Goal: Task Accomplishment & Management: Use online tool/utility

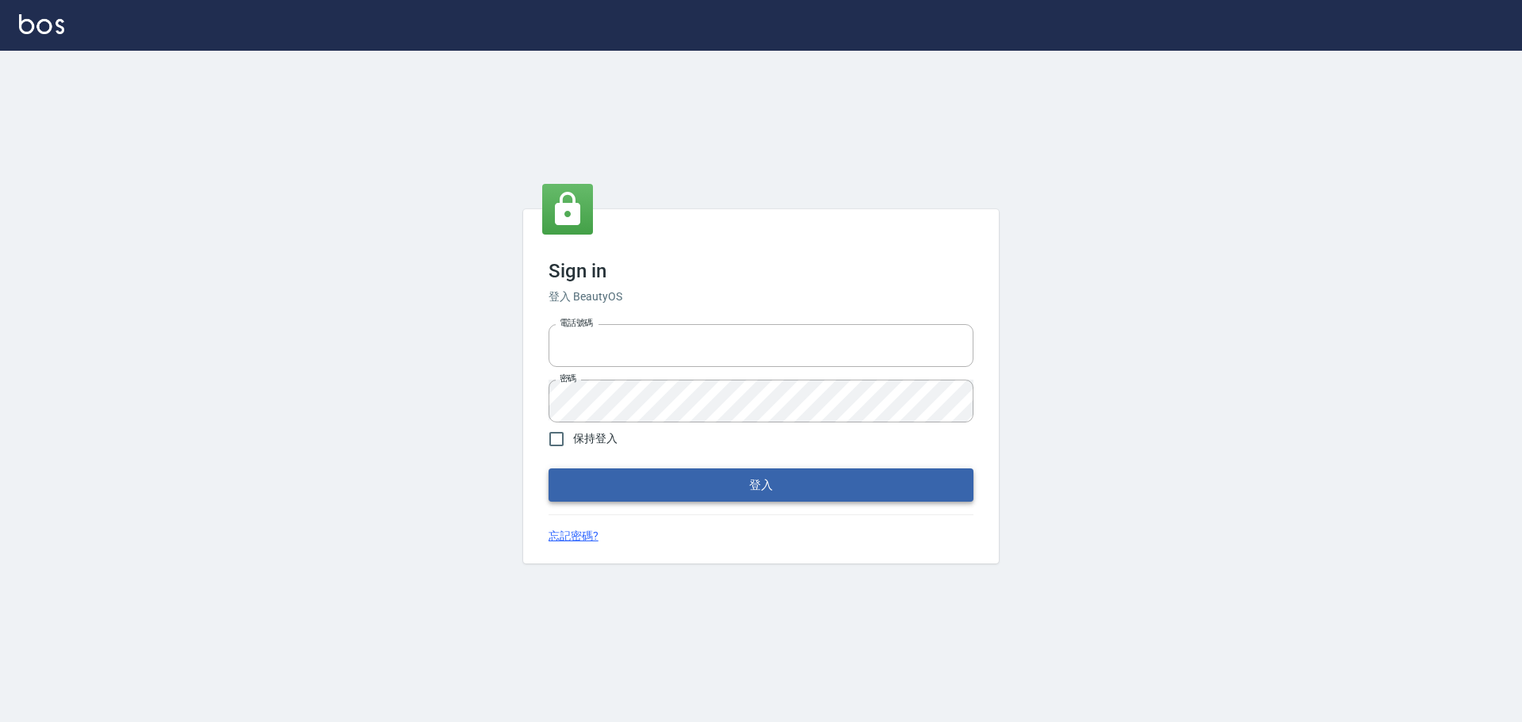
type input "0975350191"
click at [641, 472] on button "登入" at bounding box center [760, 484] width 425 height 33
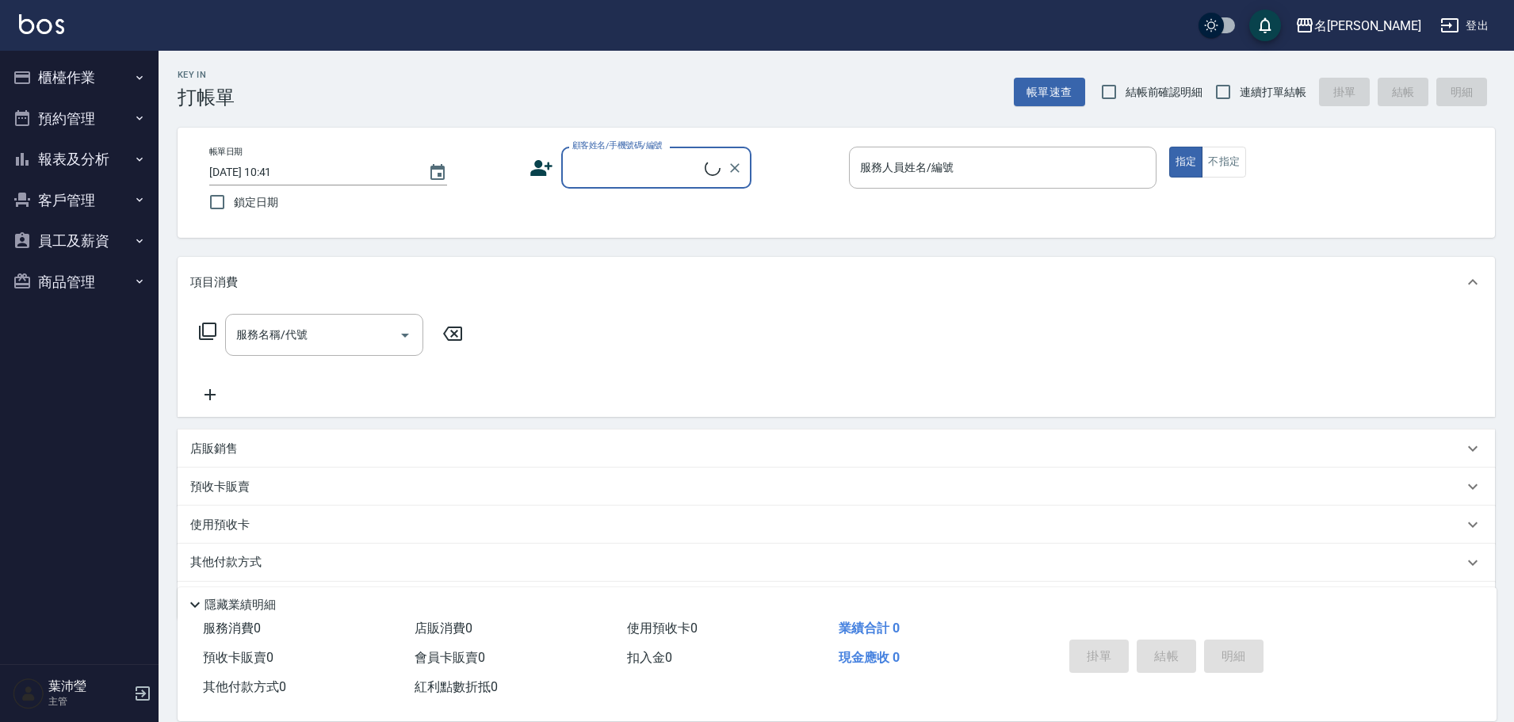
click at [113, 65] on button "櫃檯作業" at bounding box center [79, 77] width 146 height 41
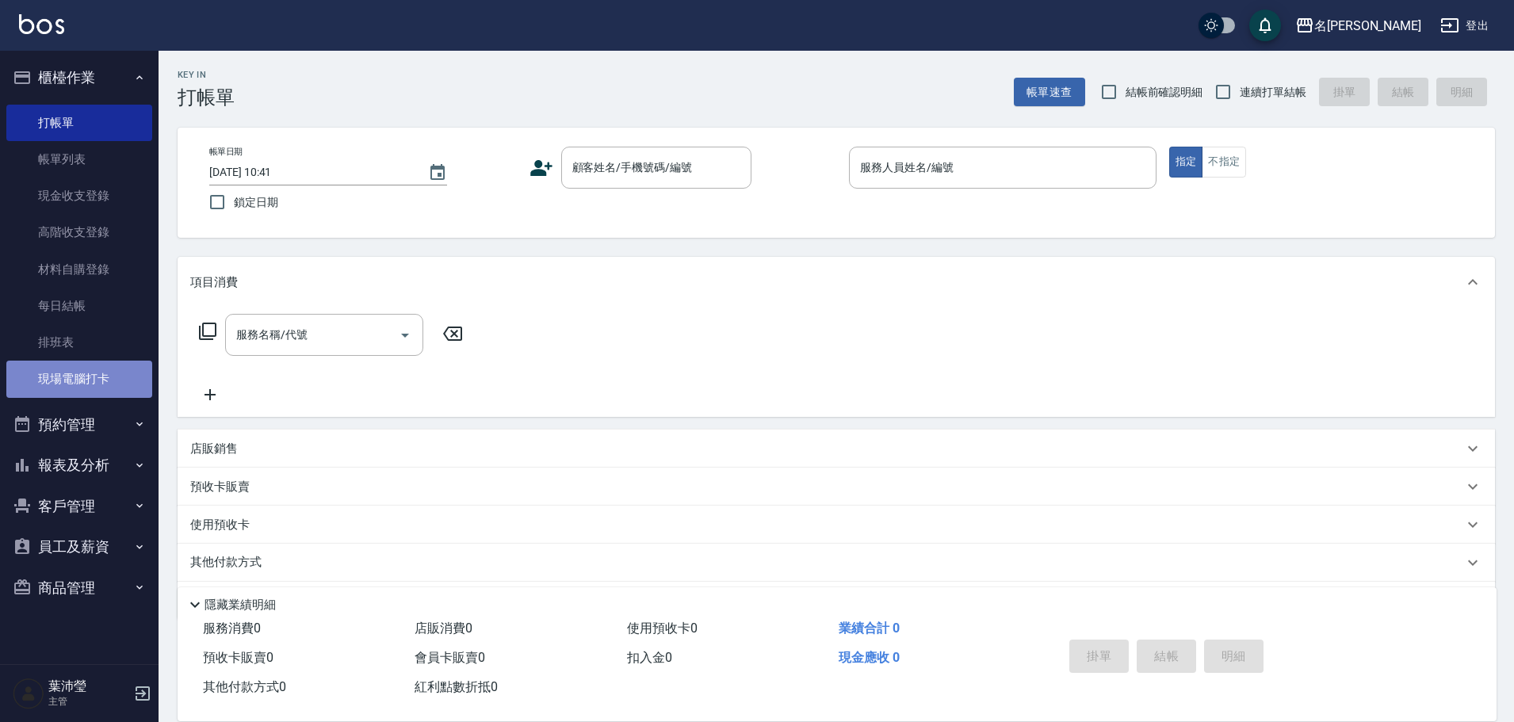
click at [118, 391] on link "現場電腦打卡" at bounding box center [79, 379] width 146 height 36
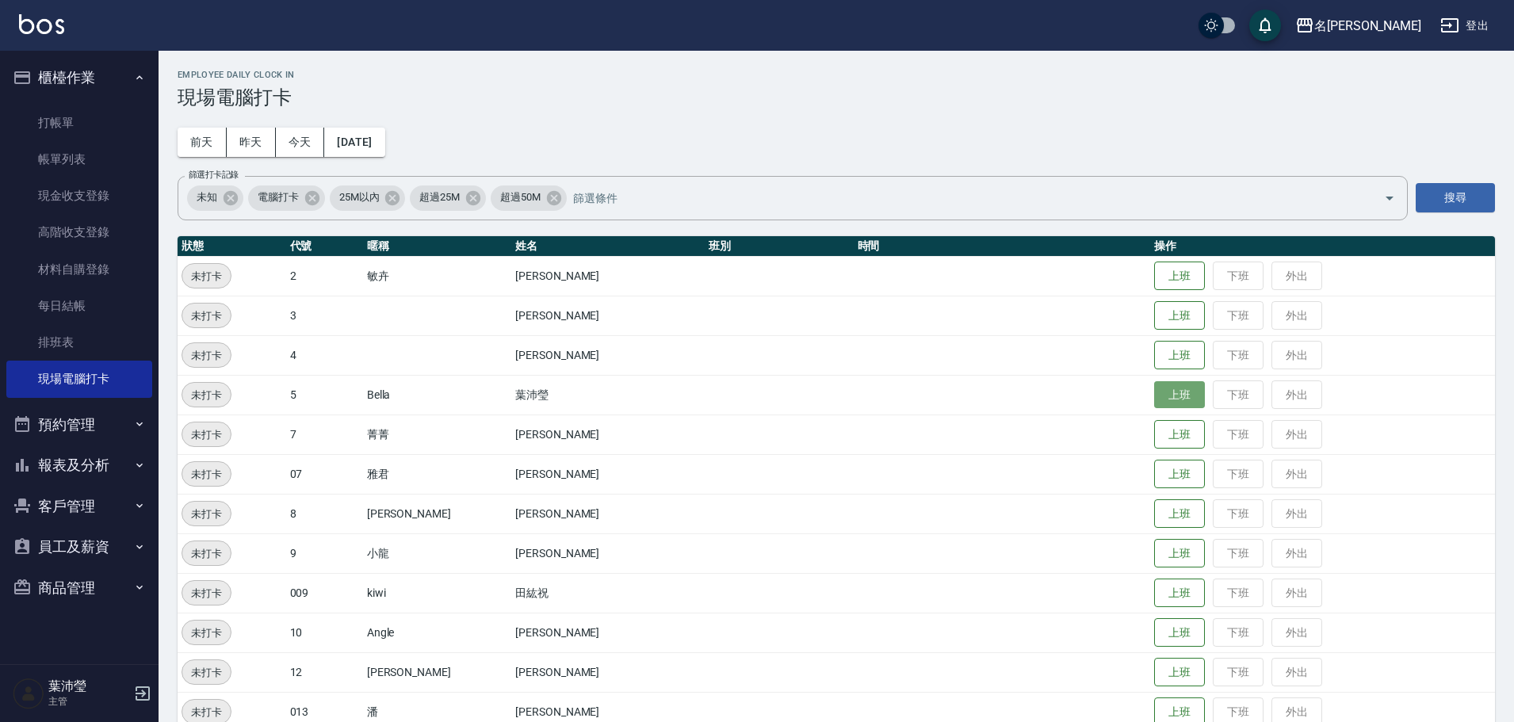
click at [1154, 391] on button "上班" at bounding box center [1179, 395] width 51 height 28
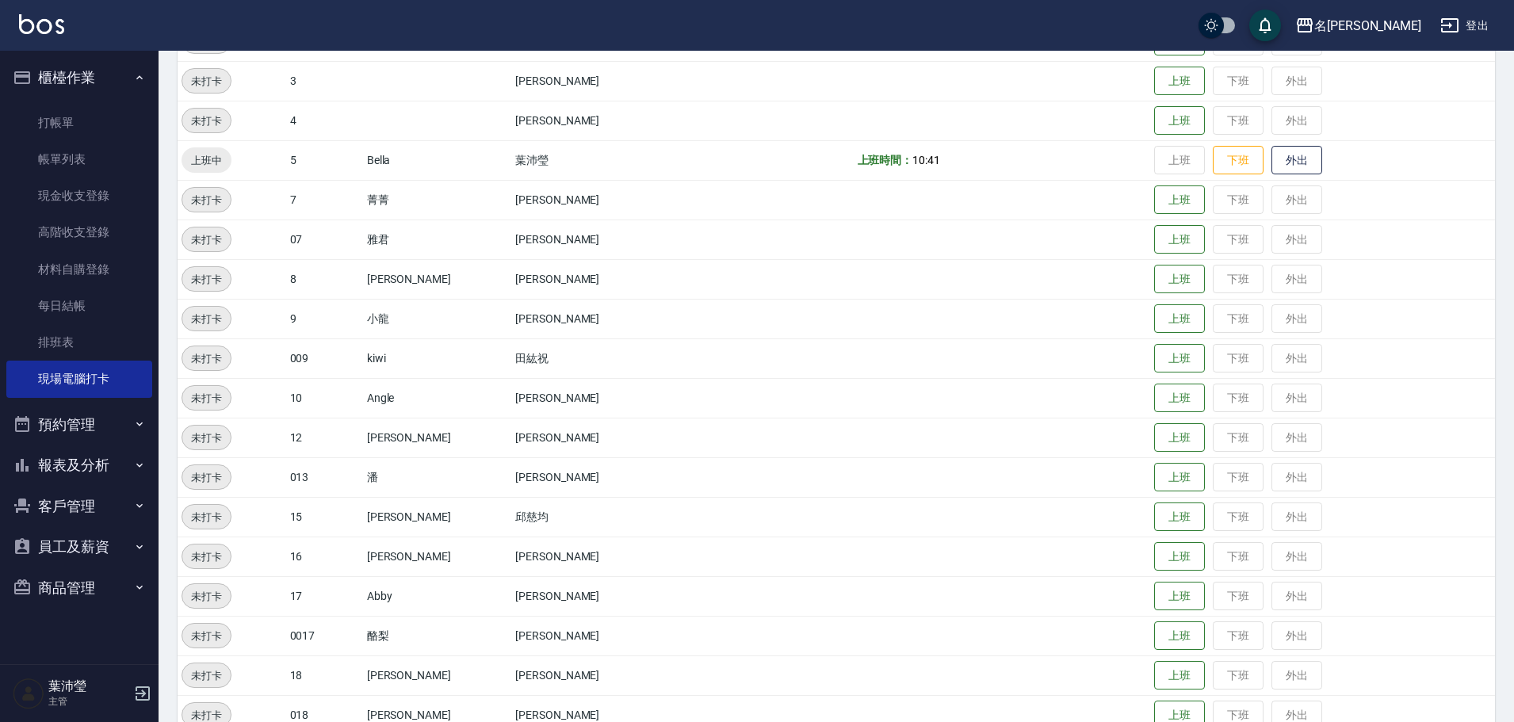
scroll to position [634, 0]
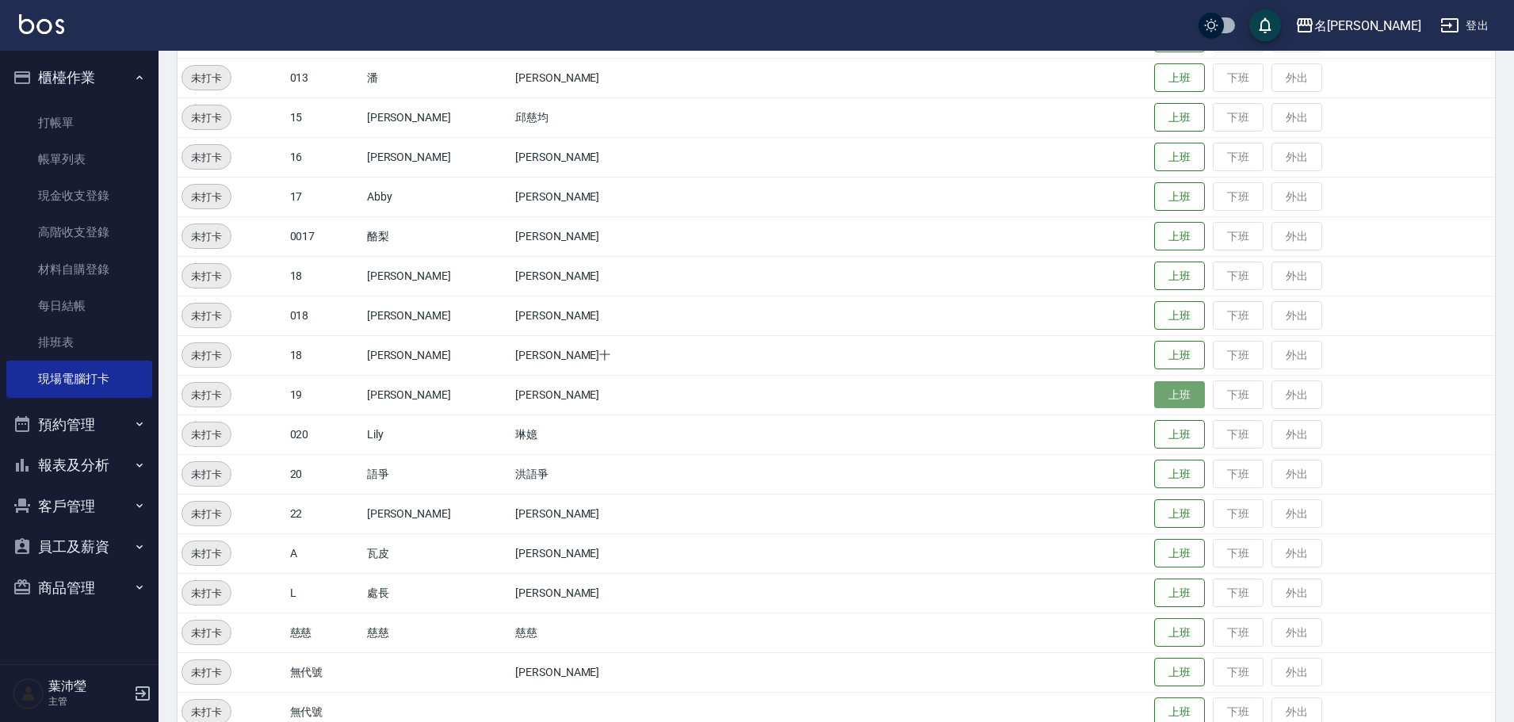
click at [1154, 403] on button "上班" at bounding box center [1179, 395] width 51 height 28
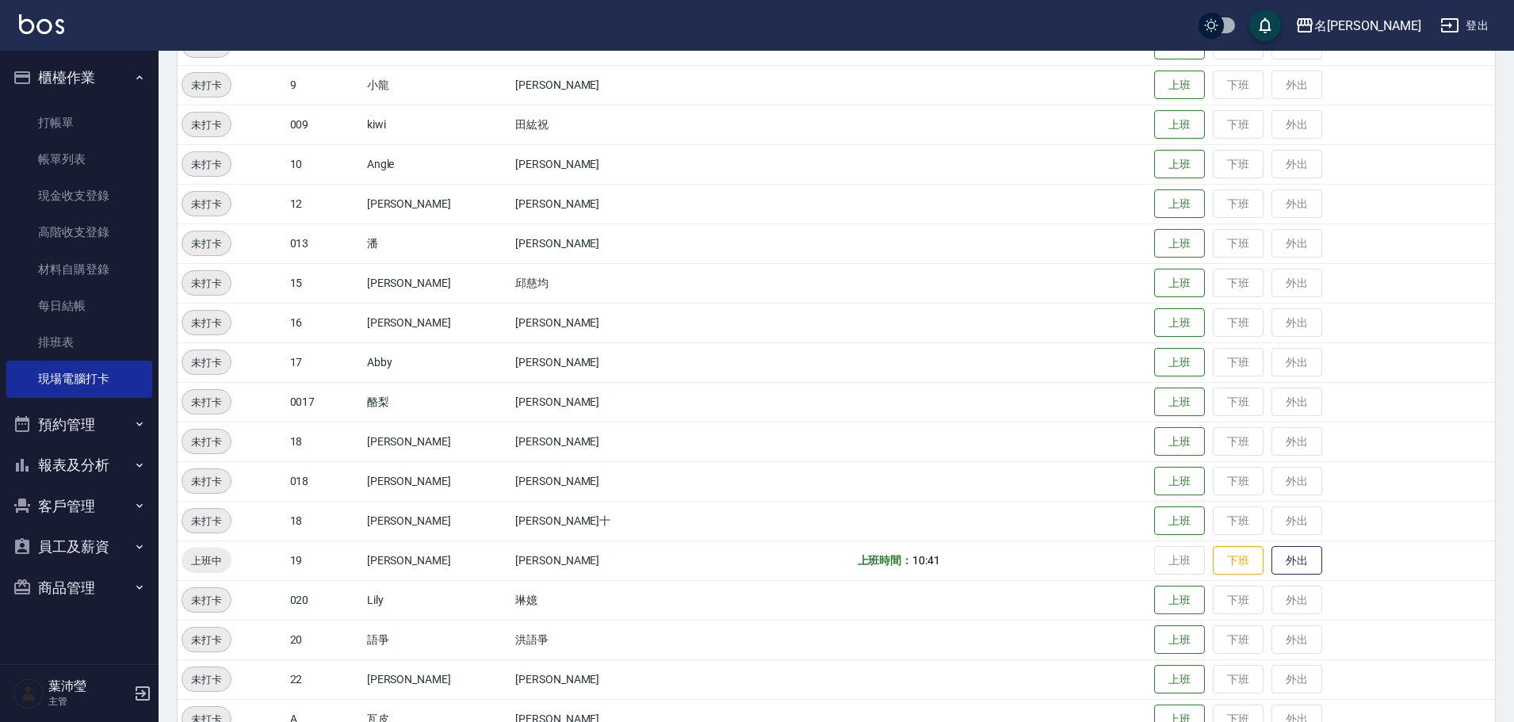
scroll to position [334, 0]
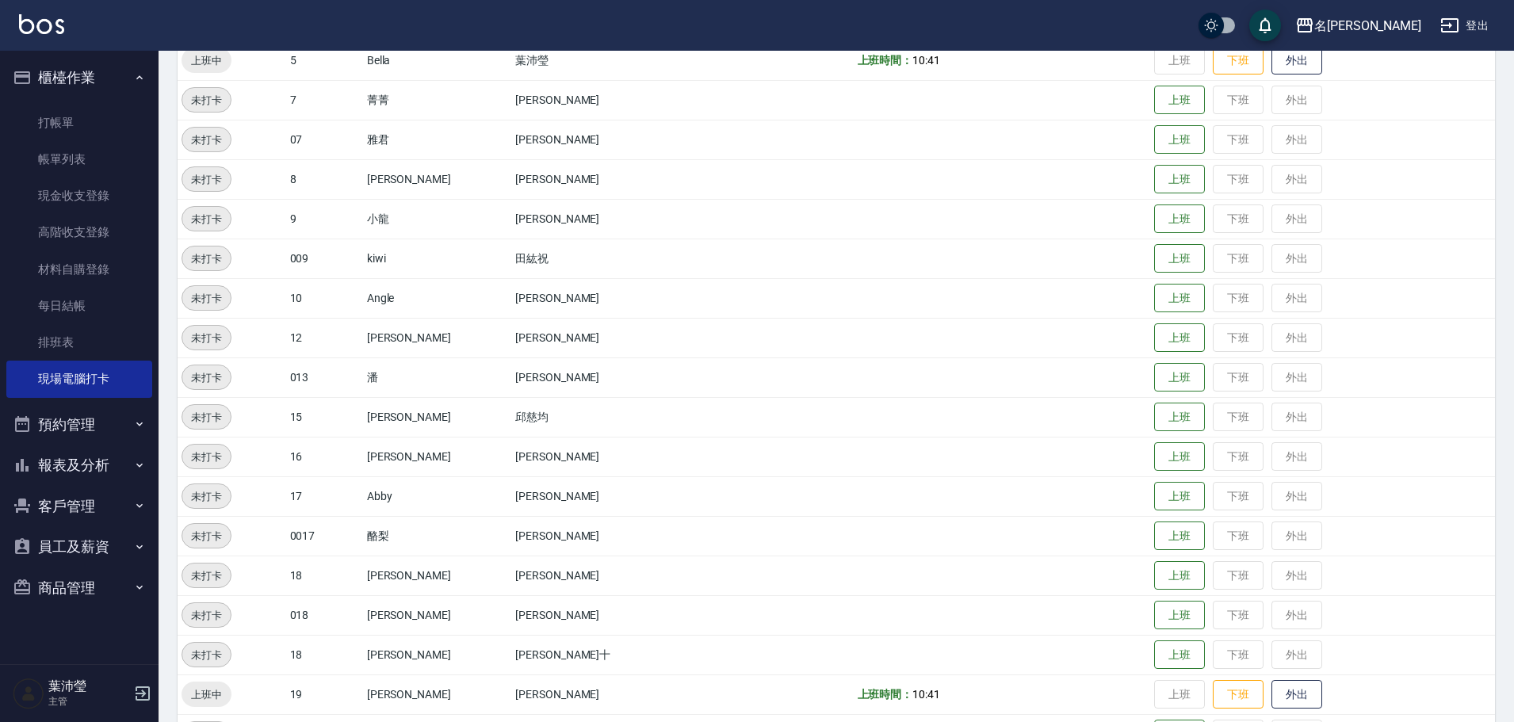
click at [1150, 342] on td "上班 下班 外出" at bounding box center [1322, 338] width 345 height 40
click at [1154, 342] on button "上班" at bounding box center [1179, 338] width 51 height 28
click at [1154, 211] on button "上班" at bounding box center [1179, 219] width 51 height 28
